Goal: Find specific page/section: Find specific page/section

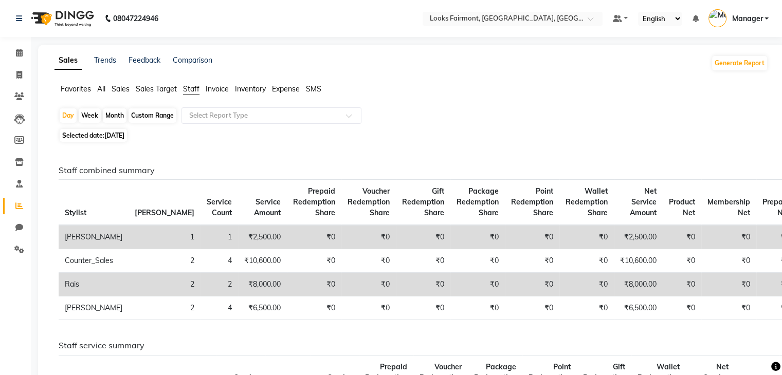
click at [366, 109] on div "Day Week Month Custom Range Select Report Type" at bounding box center [411, 116] width 705 height 19
click at [16, 52] on icon at bounding box center [19, 53] width 7 height 8
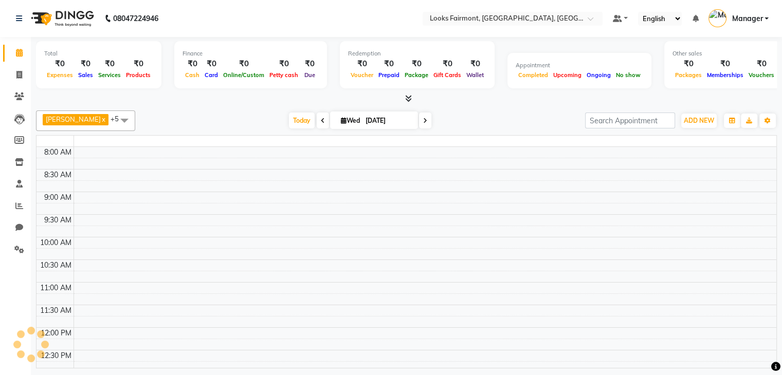
scroll to position [365, 0]
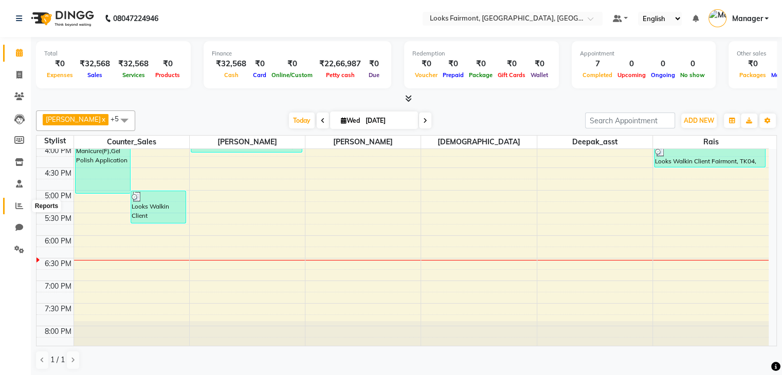
click at [11, 208] on span at bounding box center [19, 206] width 18 height 12
